Goal: Check status: Check status

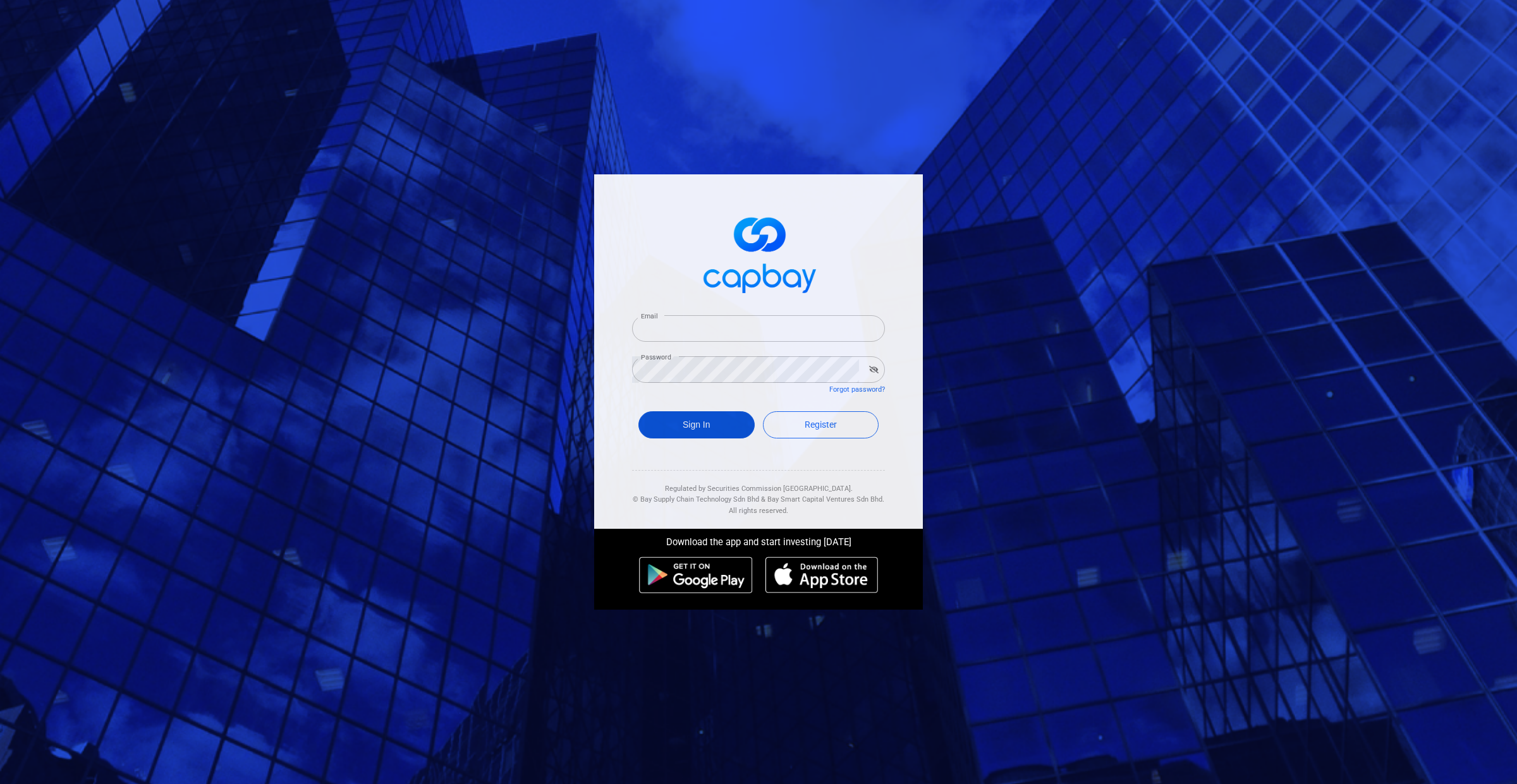
type input "[EMAIL_ADDRESS][DOMAIN_NAME]"
click at [699, 414] on button "Sign In" at bounding box center [696, 424] width 117 height 27
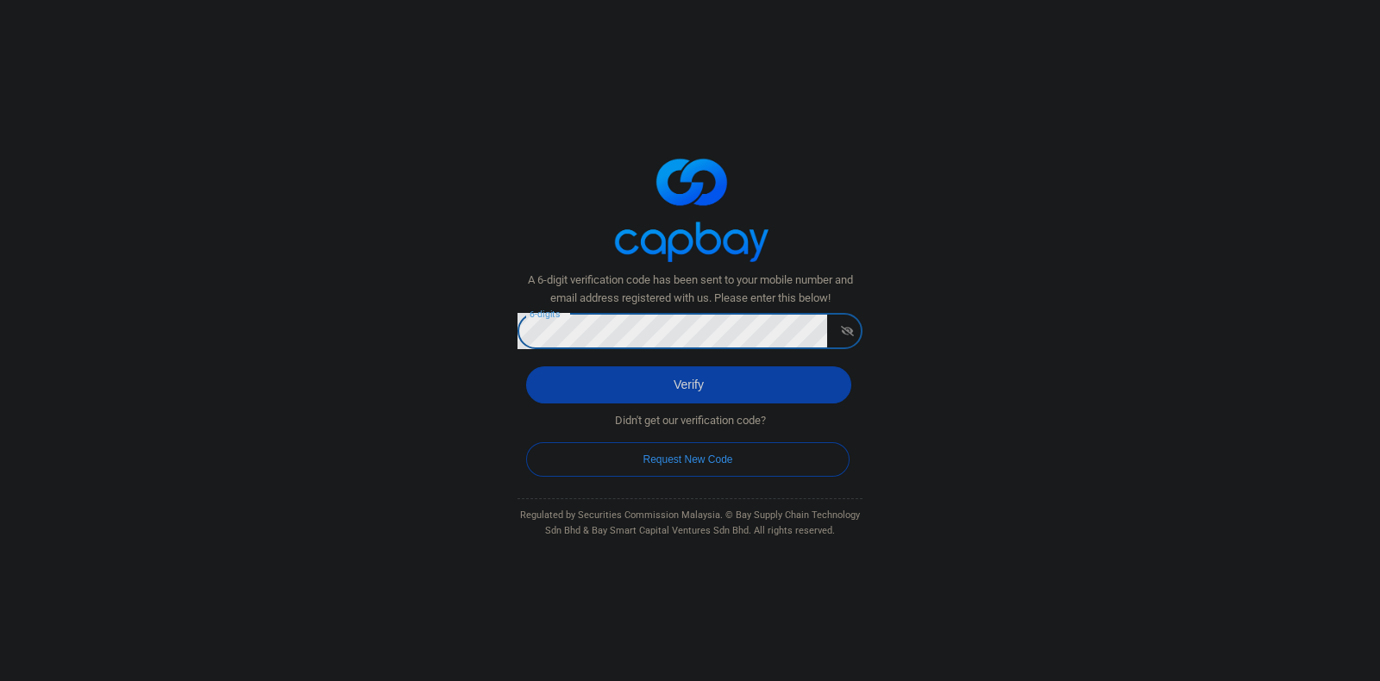
click at [616, 379] on button "Verify" at bounding box center [688, 385] width 325 height 37
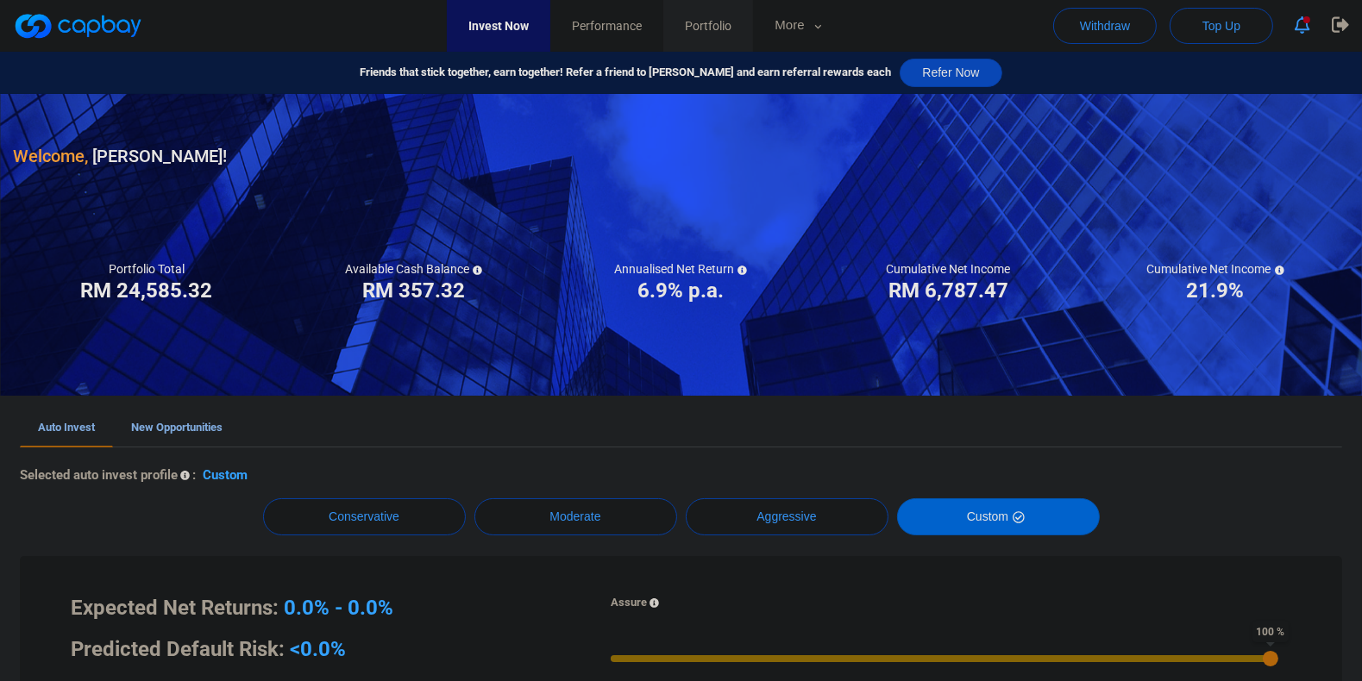
click at [753, 36] on link "Portfolio" at bounding box center [708, 26] width 90 height 52
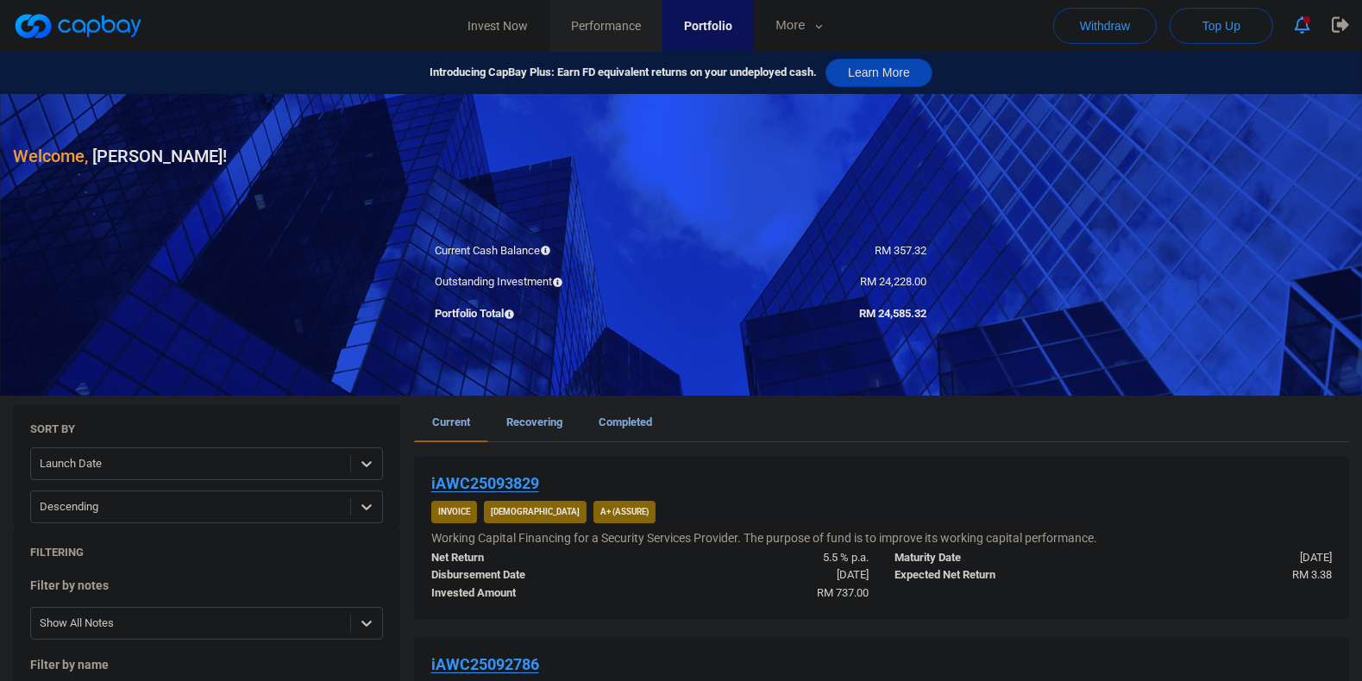
click at [607, 34] on span "Performance" at bounding box center [606, 25] width 70 height 19
